Goal: Information Seeking & Learning: Learn about a topic

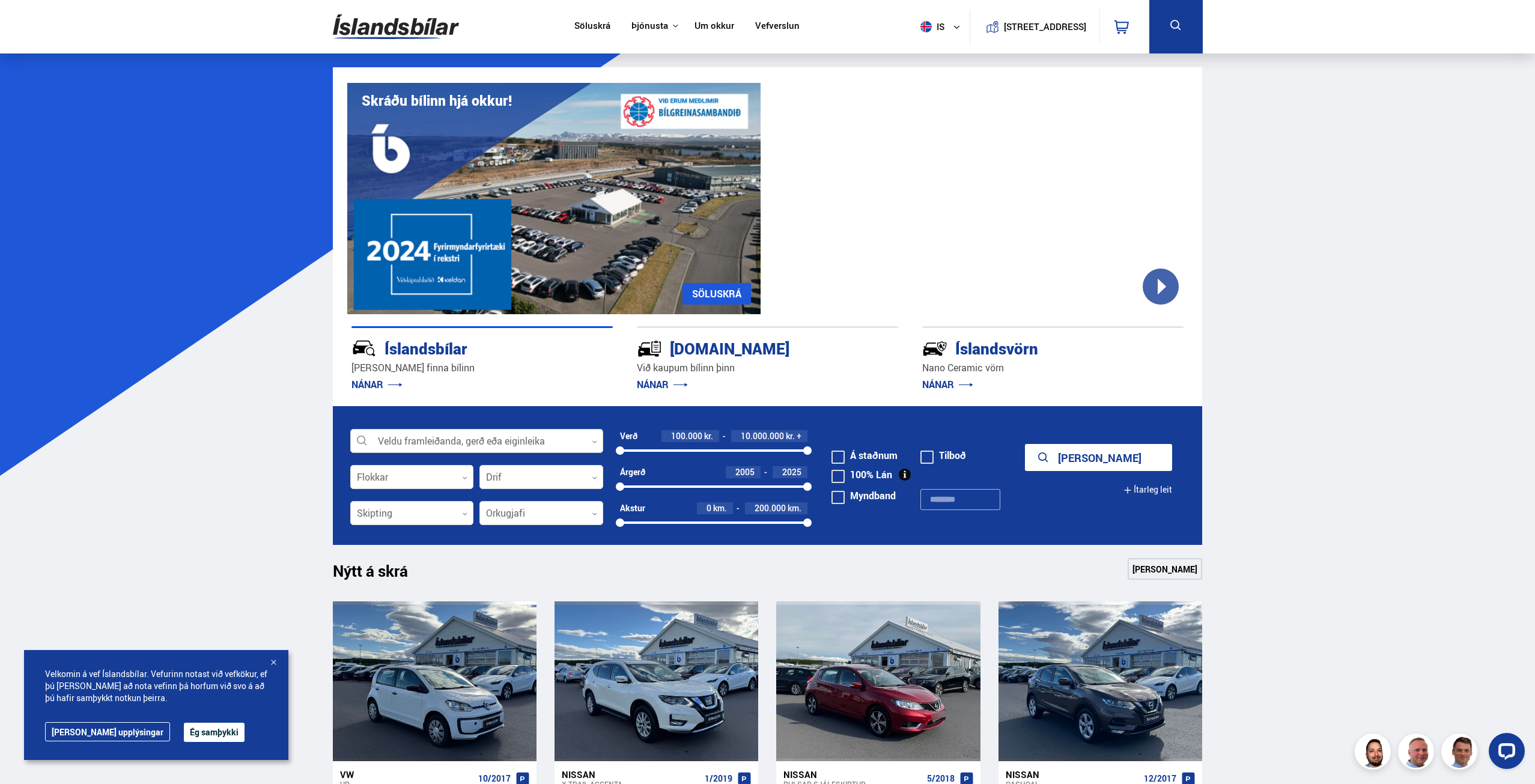
click at [413, 435] on div at bounding box center [477, 441] width 253 height 24
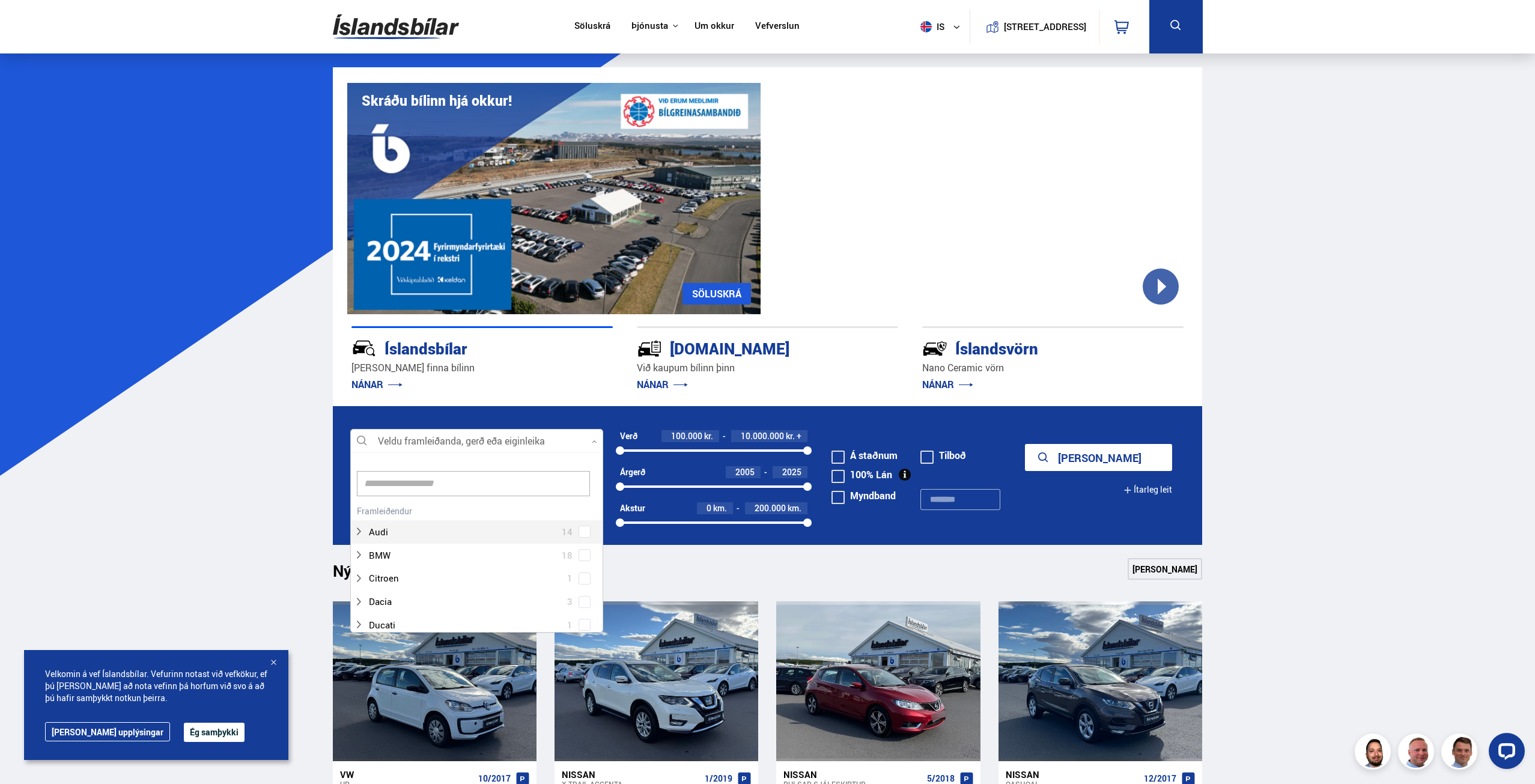
scroll to position [179, 249]
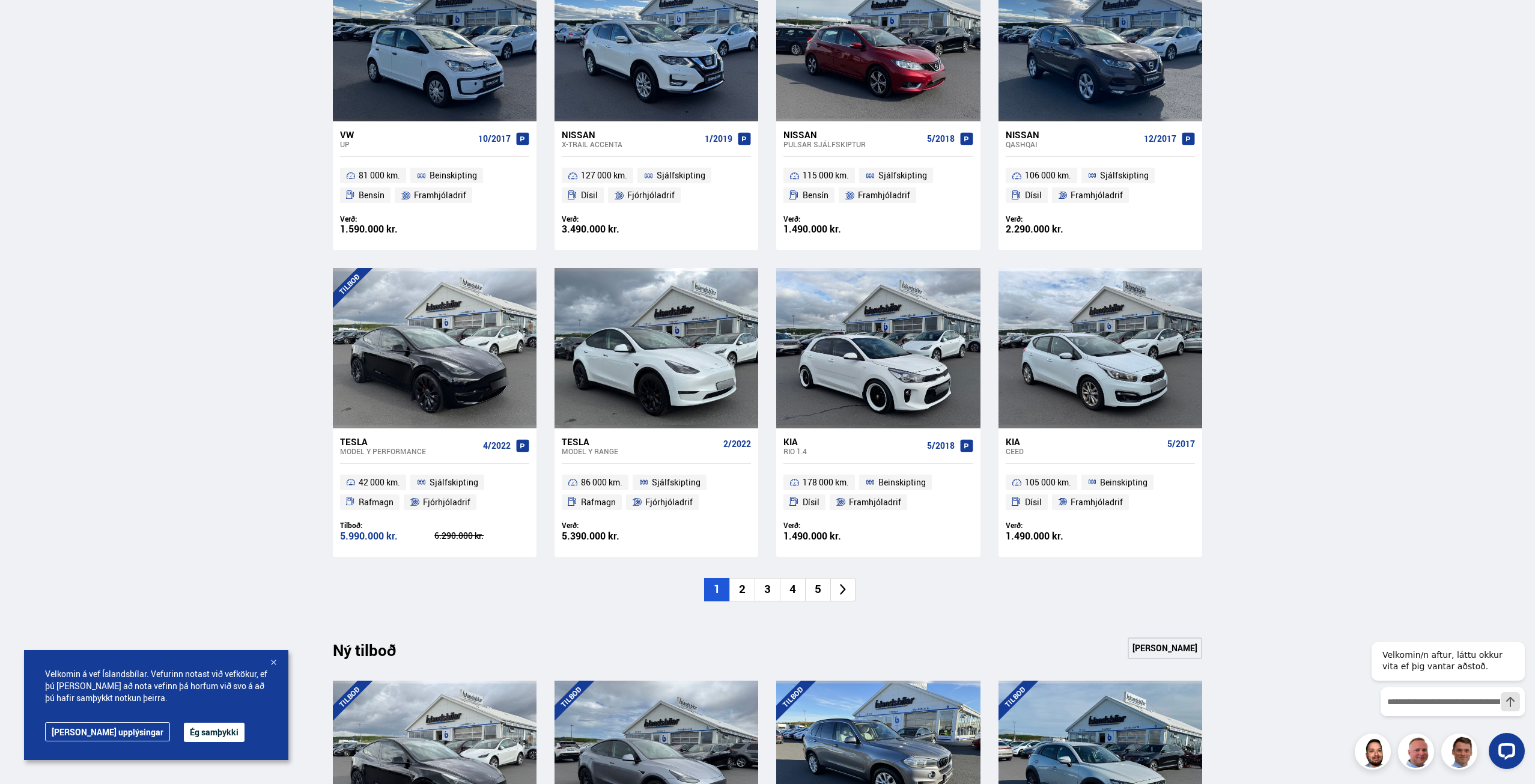
scroll to position [661, 0]
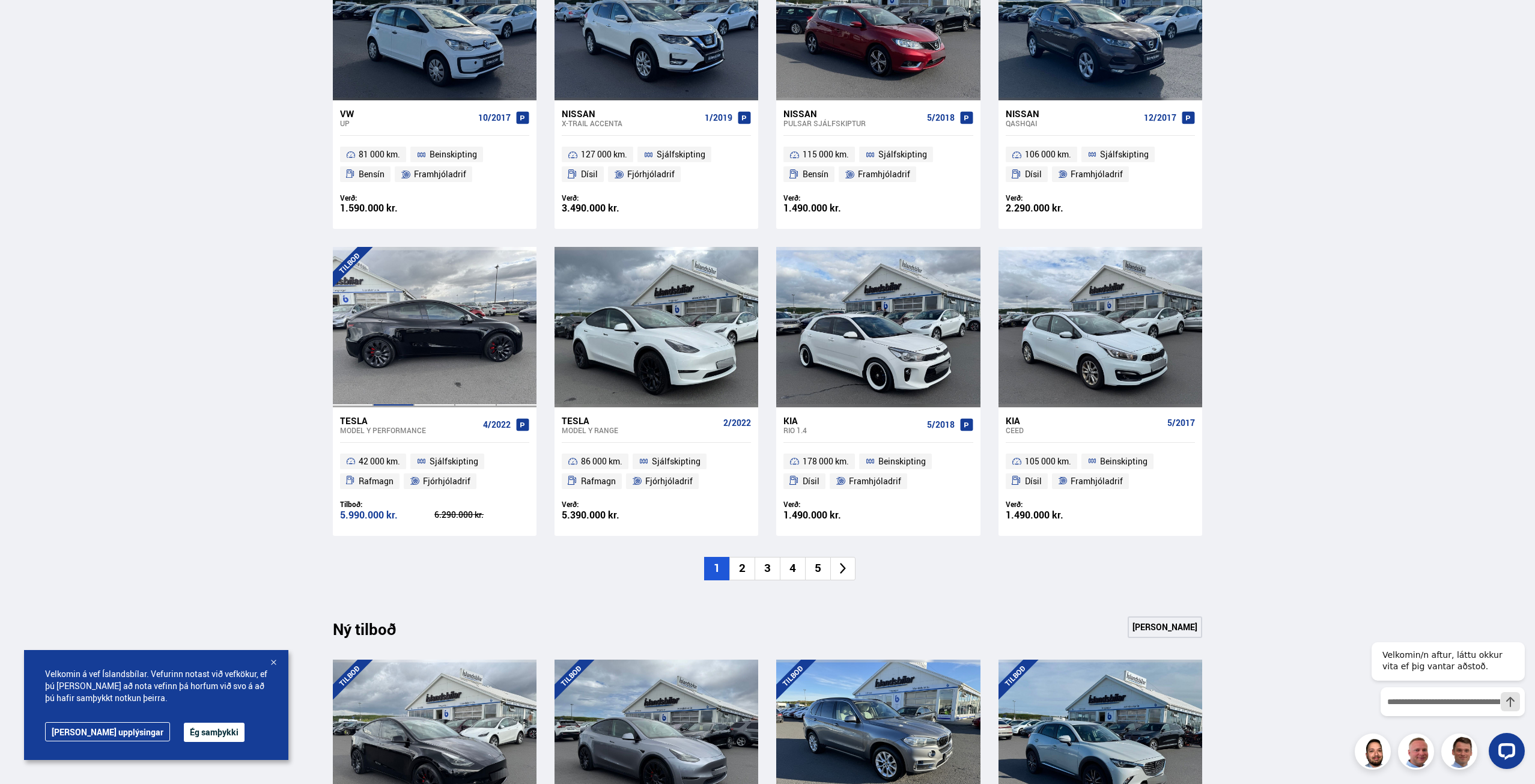
click at [406, 330] on div at bounding box center [394, 327] width 41 height 160
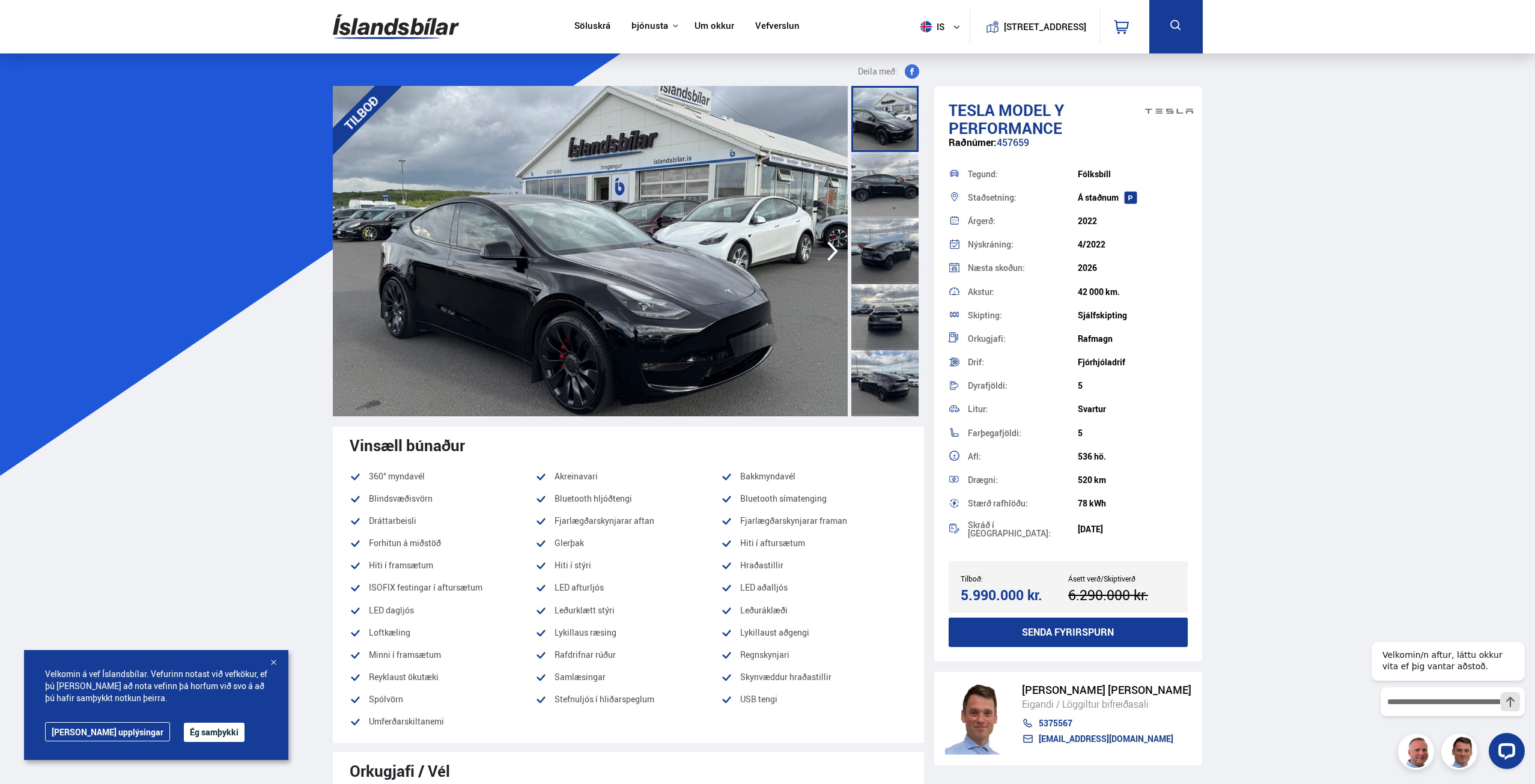
click at [831, 252] on icon "button" at bounding box center [832, 251] width 24 height 29
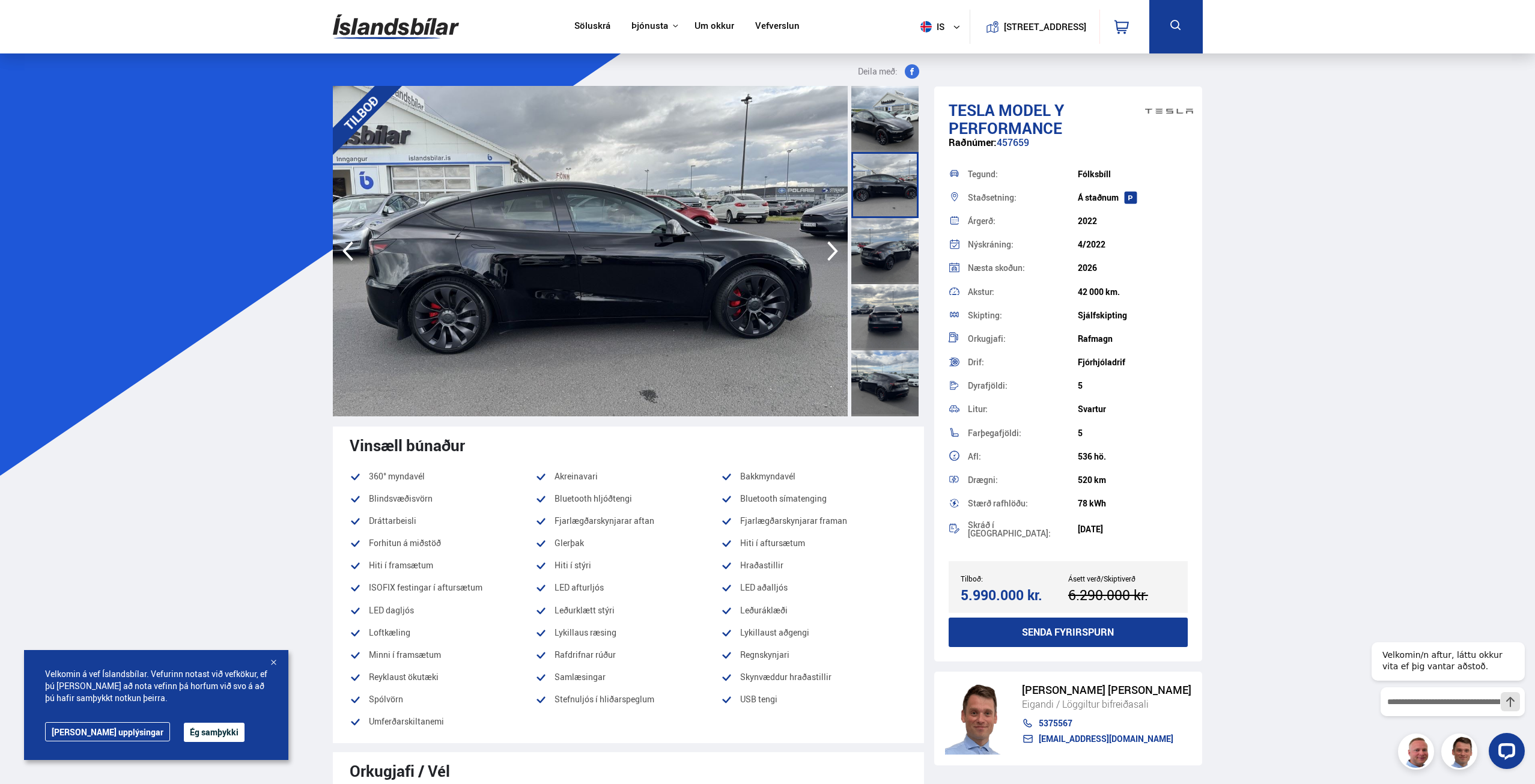
click at [831, 252] on icon "button" at bounding box center [832, 251] width 24 height 29
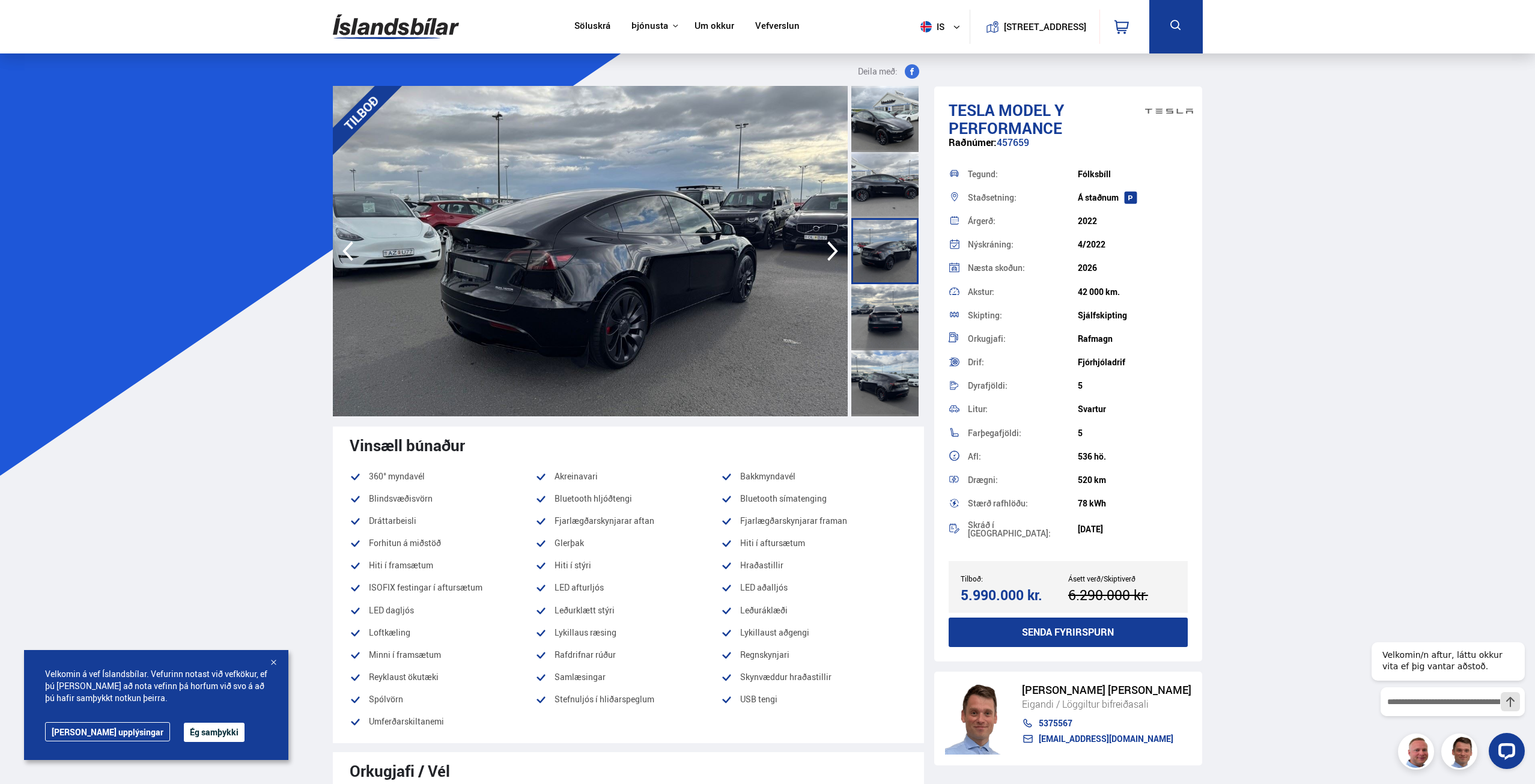
click at [831, 252] on icon "button" at bounding box center [832, 251] width 24 height 29
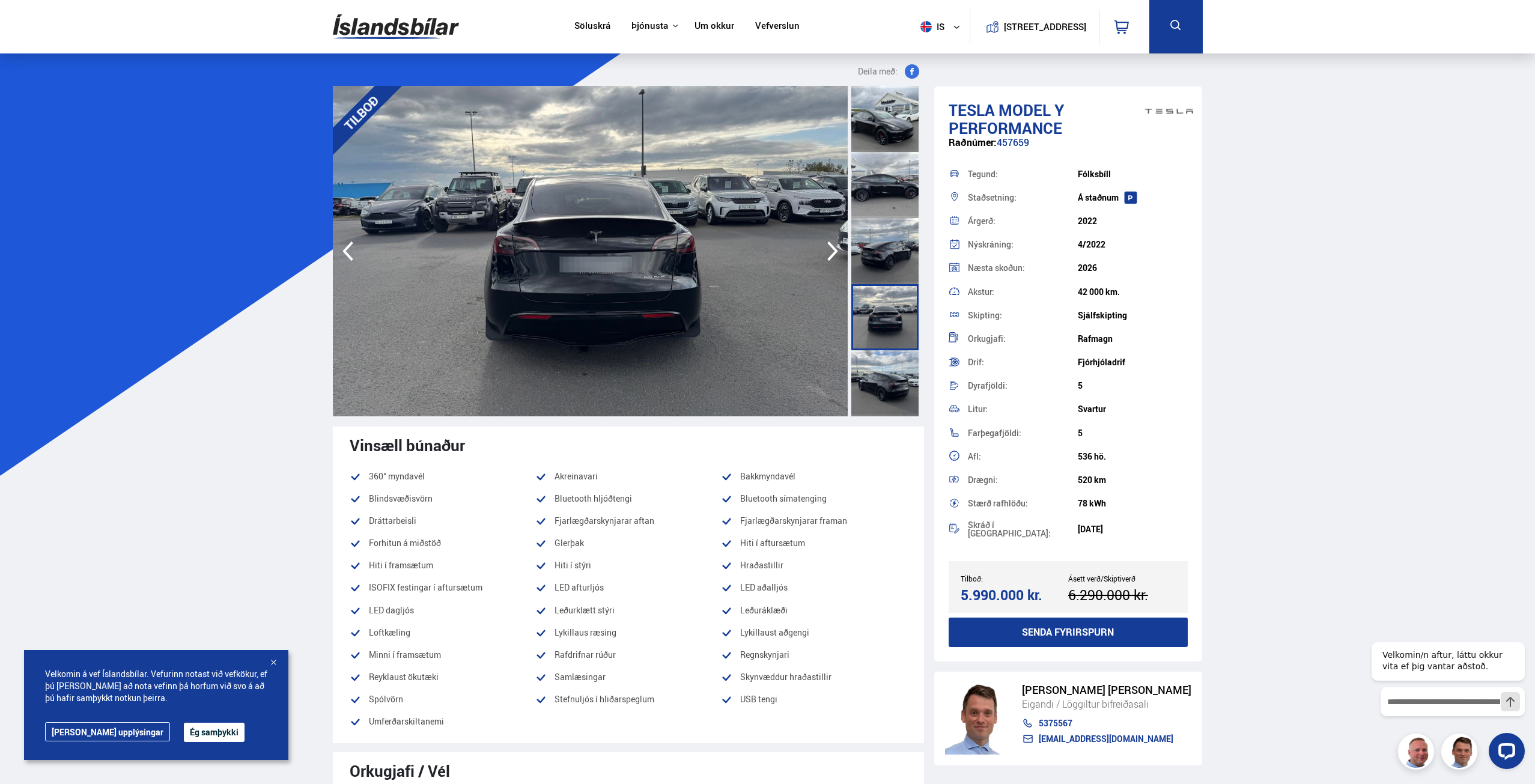
click at [831, 252] on icon "button" at bounding box center [832, 251] width 24 height 29
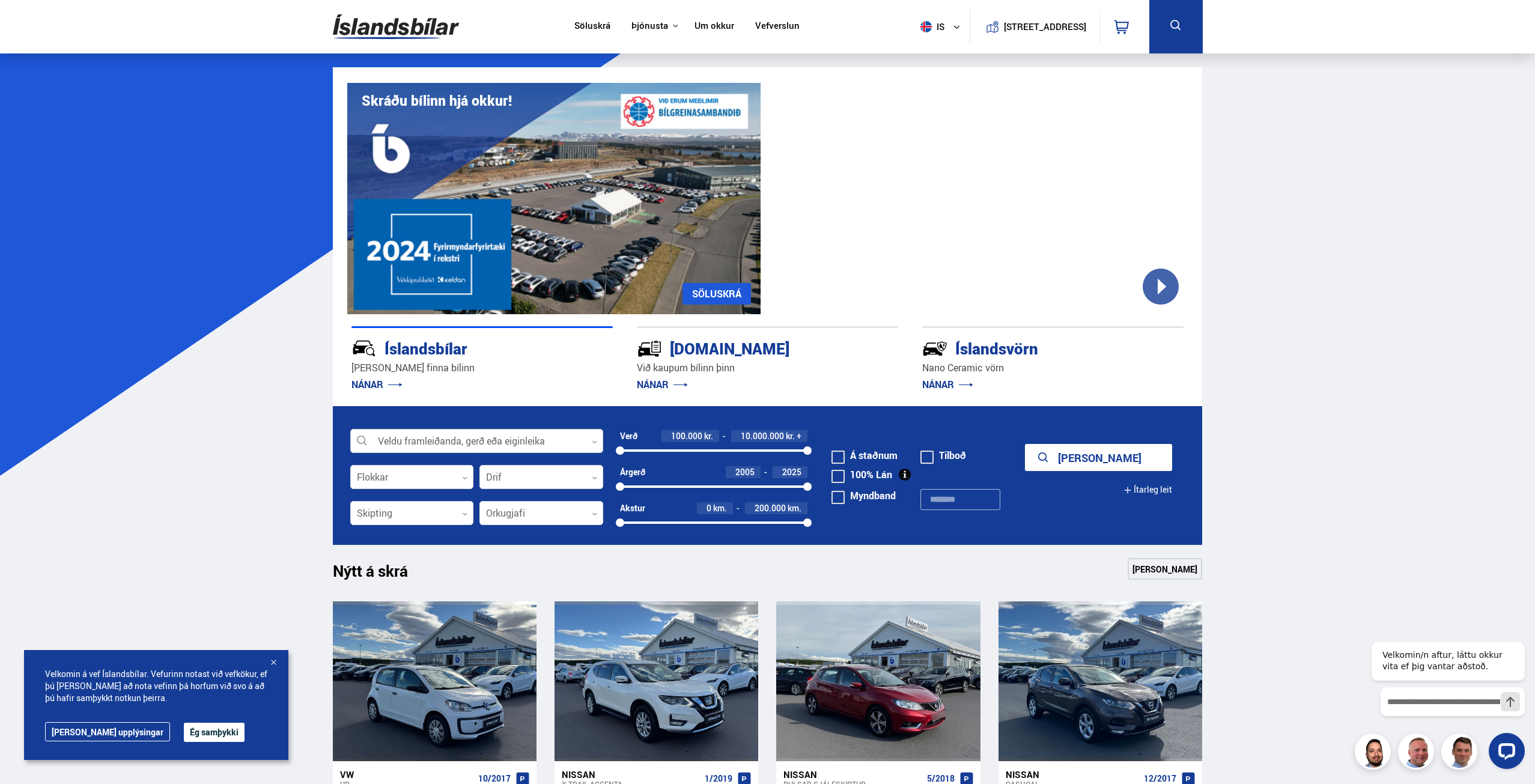
click at [492, 446] on div at bounding box center [477, 441] width 253 height 24
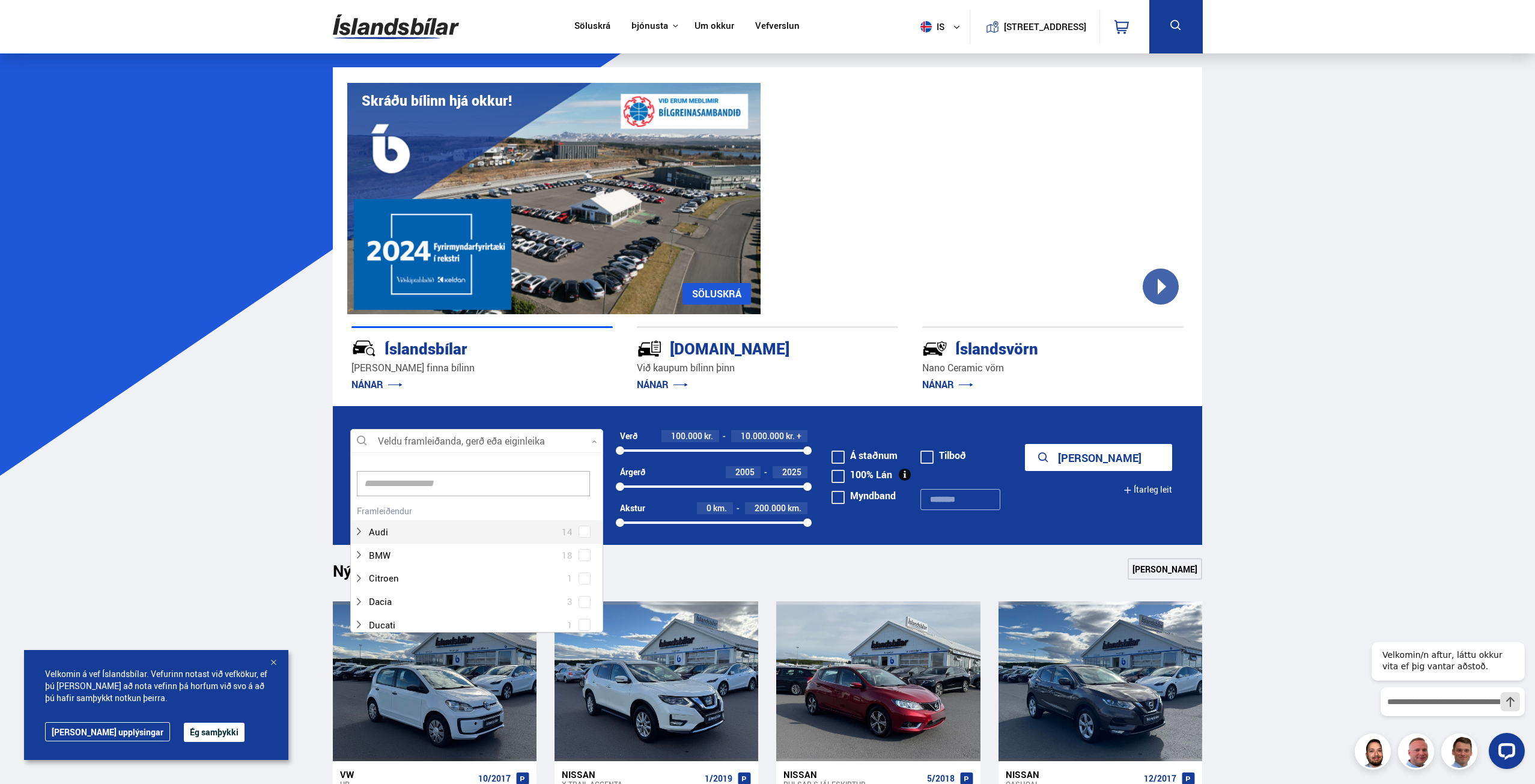
scroll to position [179, 249]
click at [582, 575] on span at bounding box center [584, 576] width 5 height 5
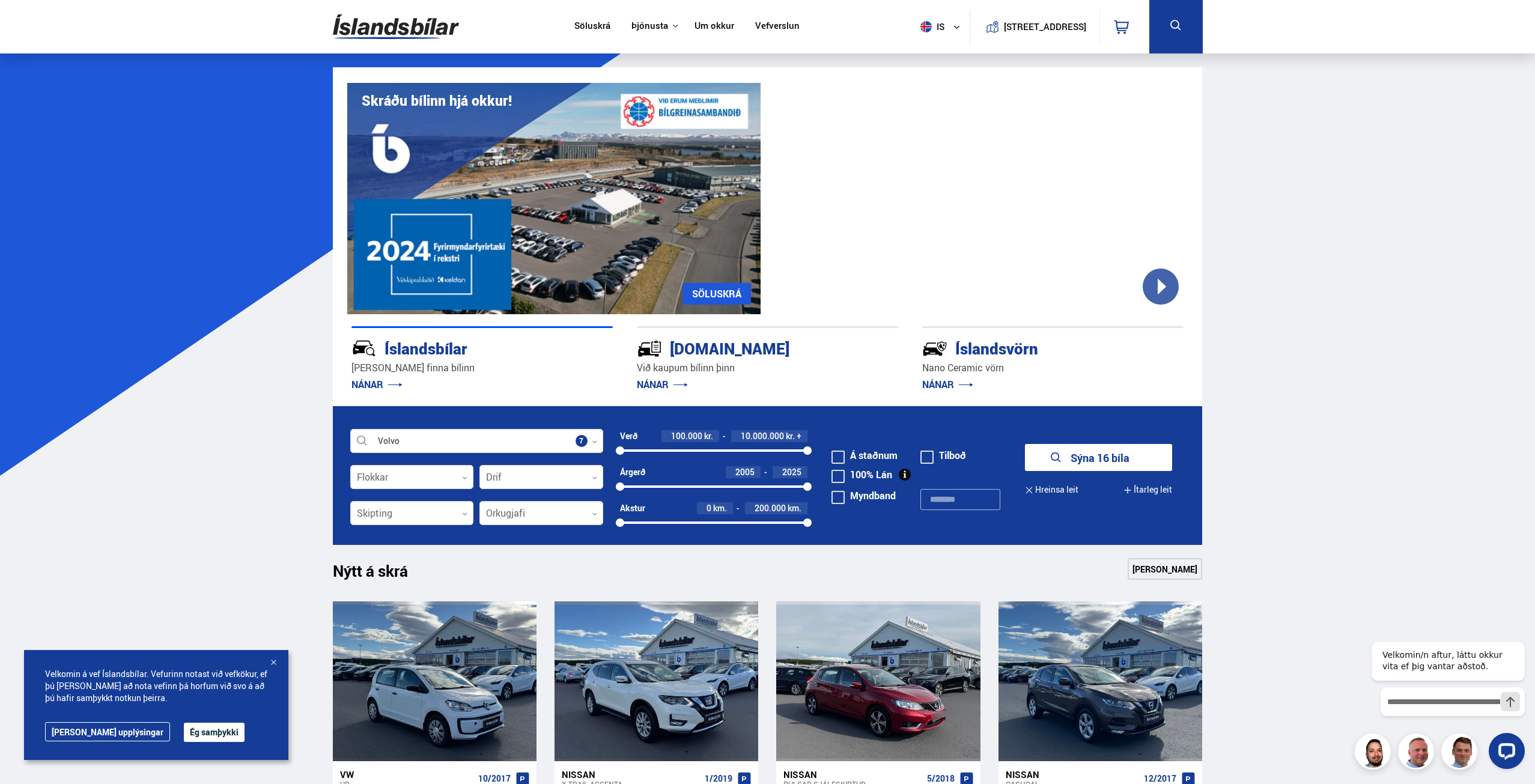
click at [1038, 456] on button "Sýna 16 bíla" at bounding box center [1099, 457] width 147 height 27
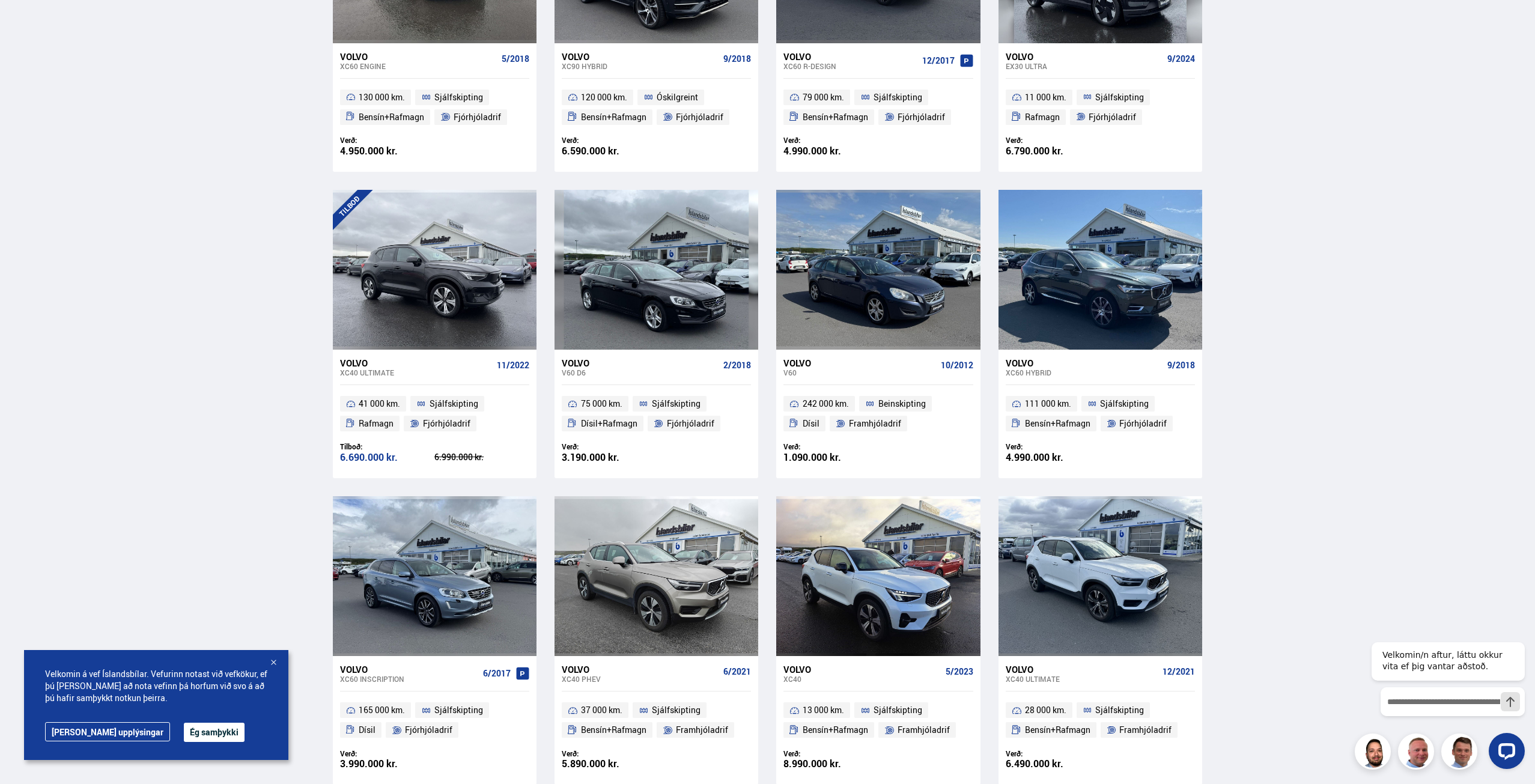
scroll to position [840, 0]
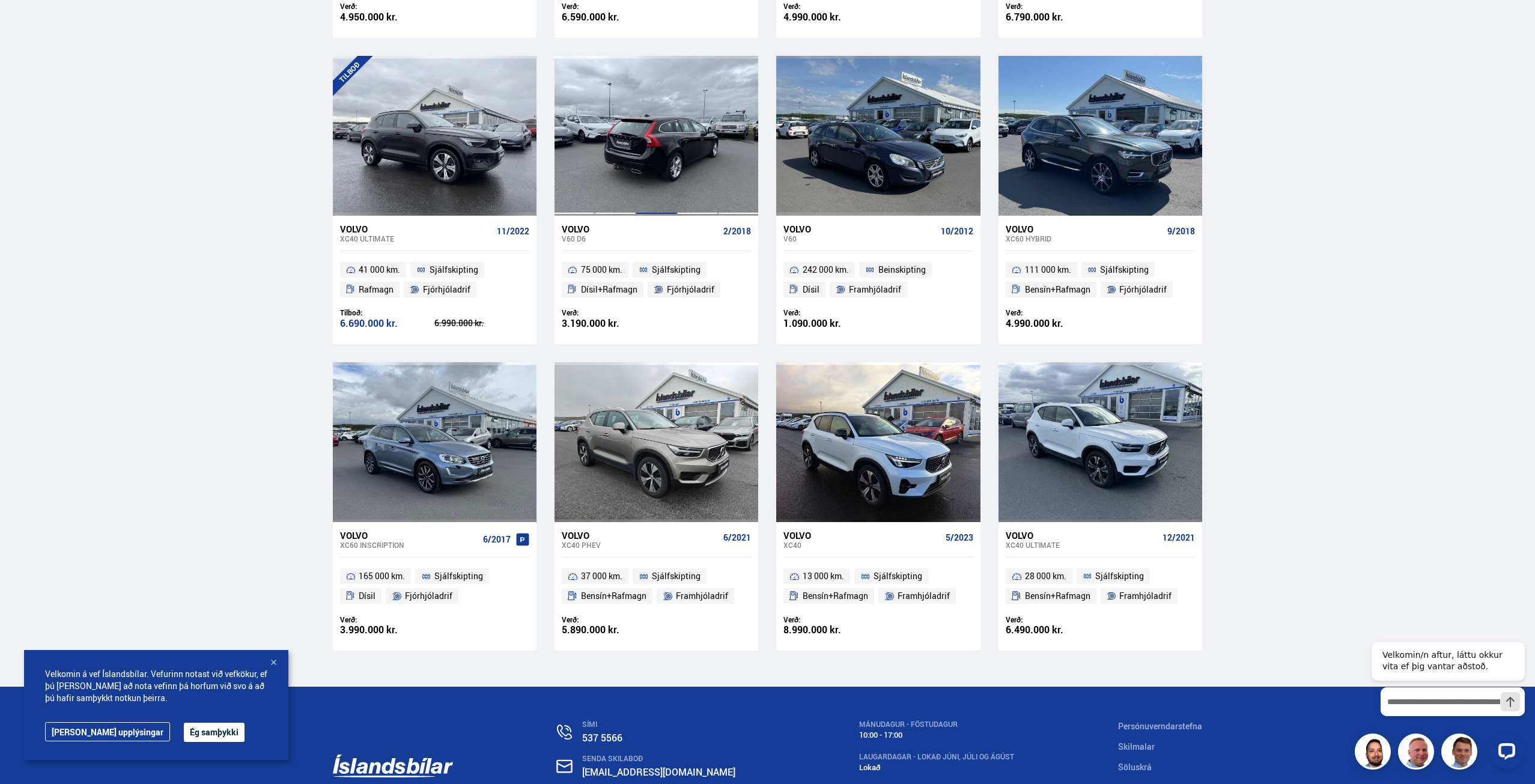
click at [649, 191] on div at bounding box center [656, 136] width 41 height 160
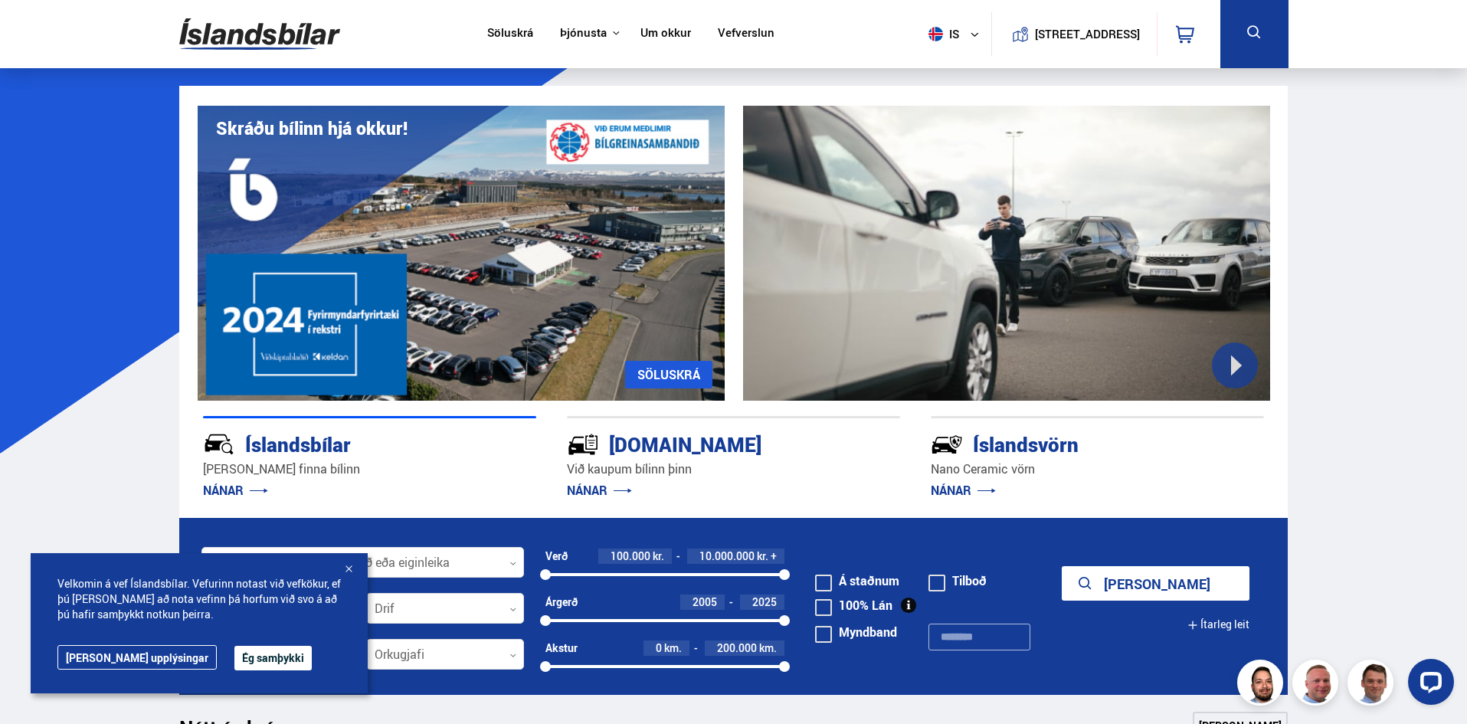
click at [650, 31] on link "Um okkur" at bounding box center [665, 34] width 51 height 16
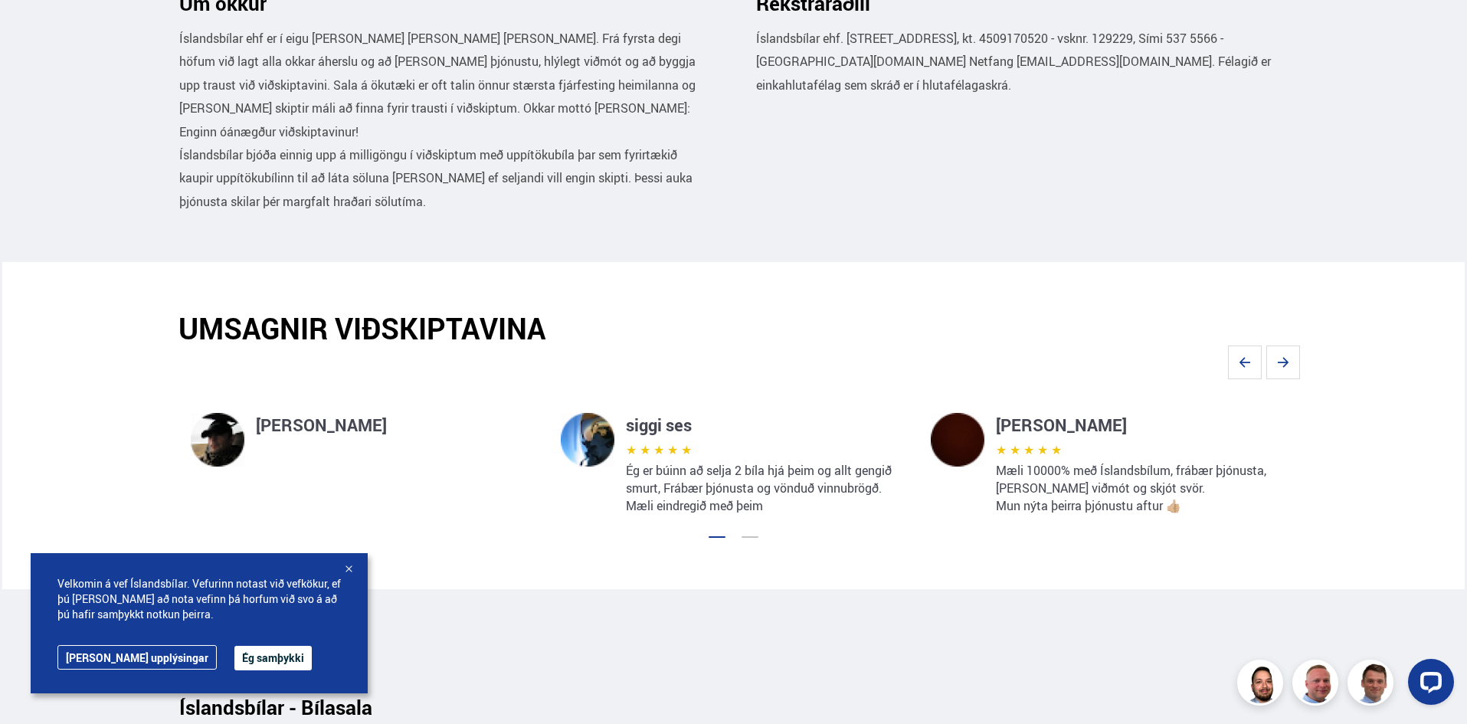
scroll to position [919, 0]
